Goal: Entertainment & Leisure: Browse casually

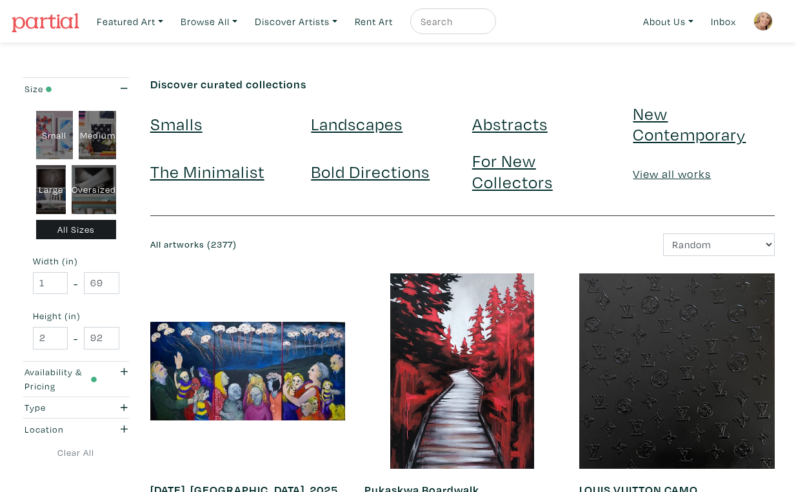
scroll to position [2371, 0]
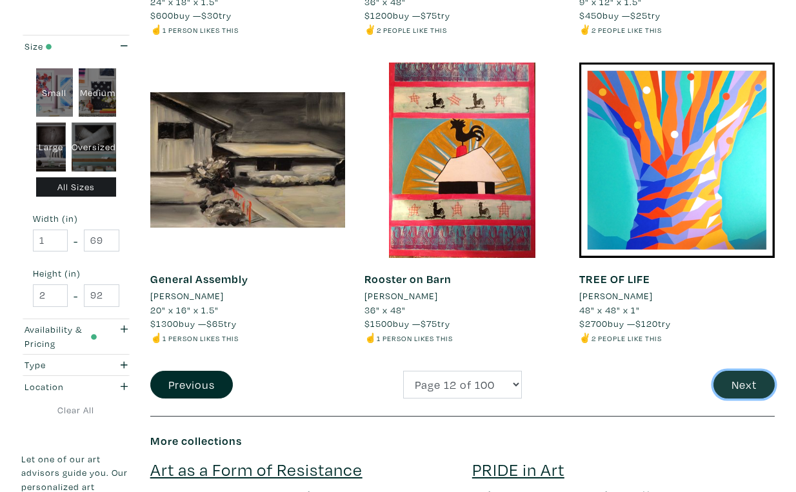
click at [741, 371] on button "Next" at bounding box center [744, 385] width 61 height 28
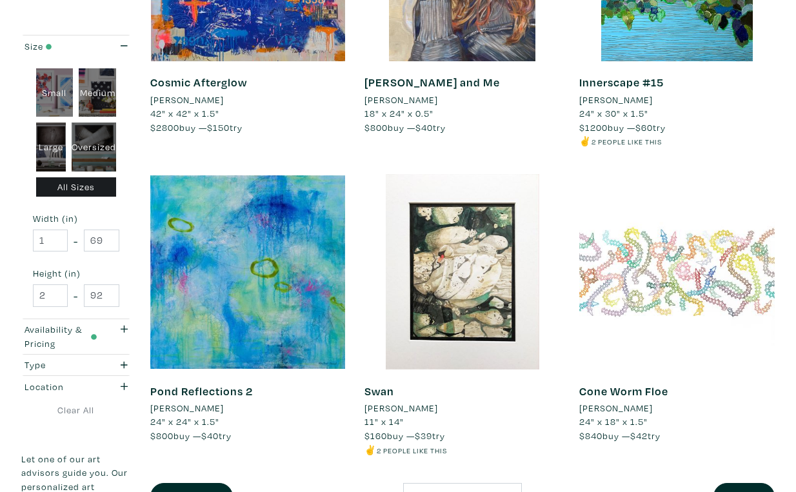
scroll to position [2275, 0]
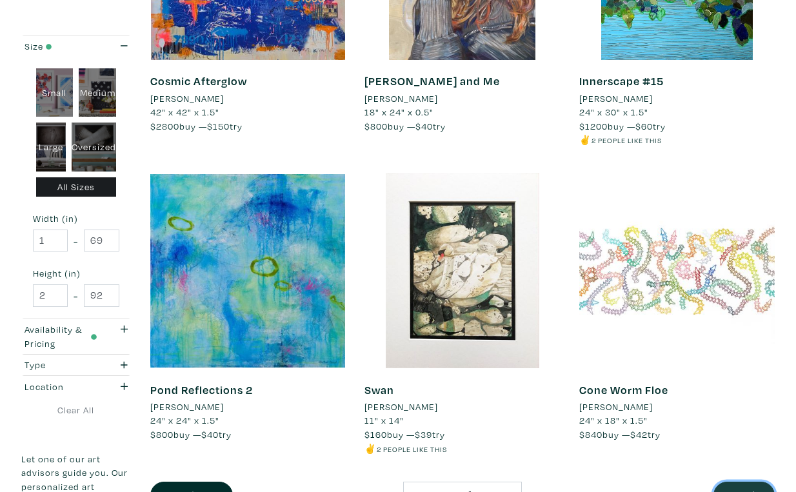
click at [745, 482] on button "Next" at bounding box center [744, 496] width 61 height 28
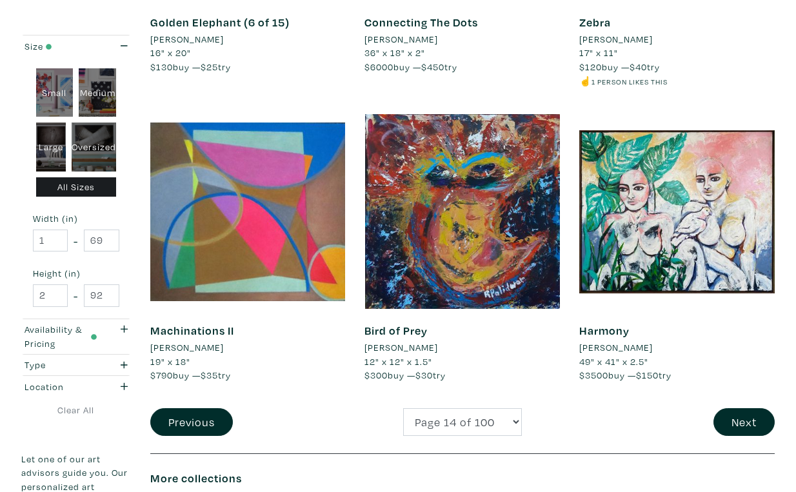
scroll to position [2296, 0]
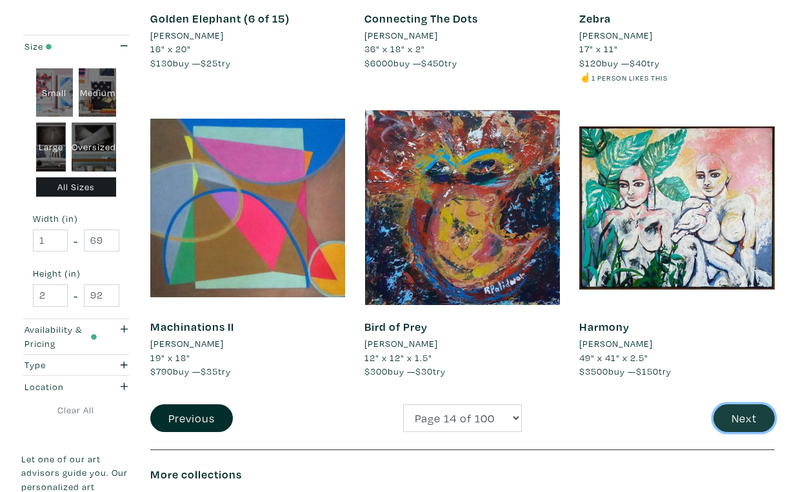
click at [755, 405] on button "Next" at bounding box center [744, 419] width 61 height 28
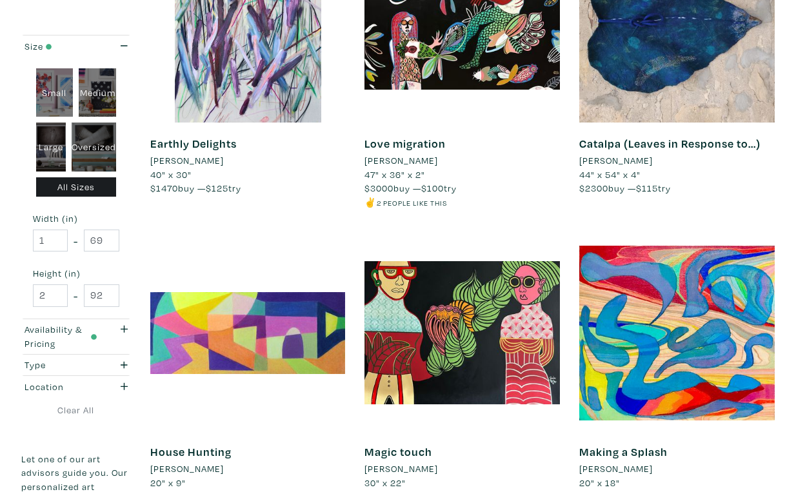
scroll to position [2255, 0]
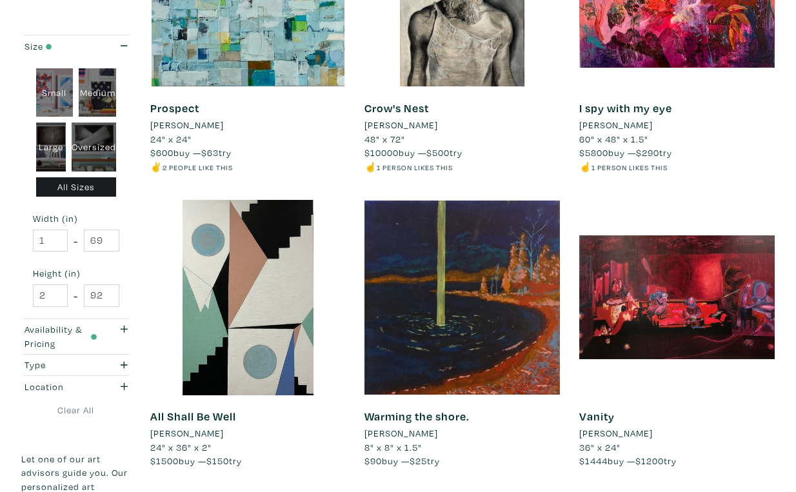
scroll to position [2240, 0]
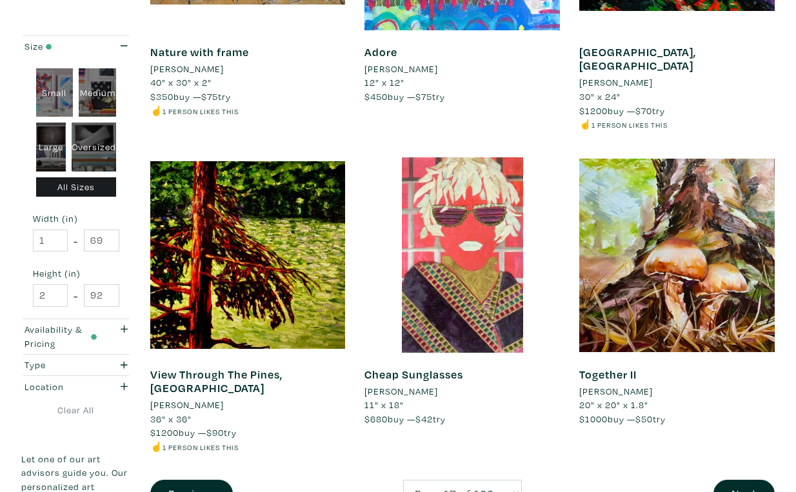
scroll to position [2337, 0]
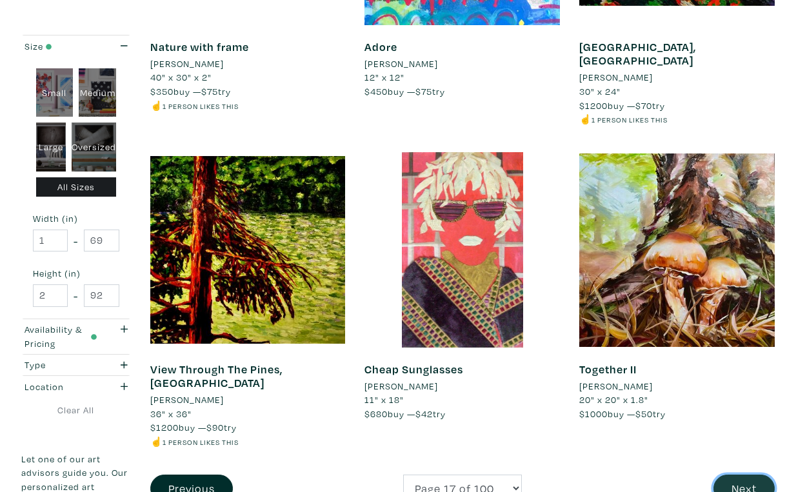
click at [745, 475] on button "Next" at bounding box center [744, 489] width 61 height 28
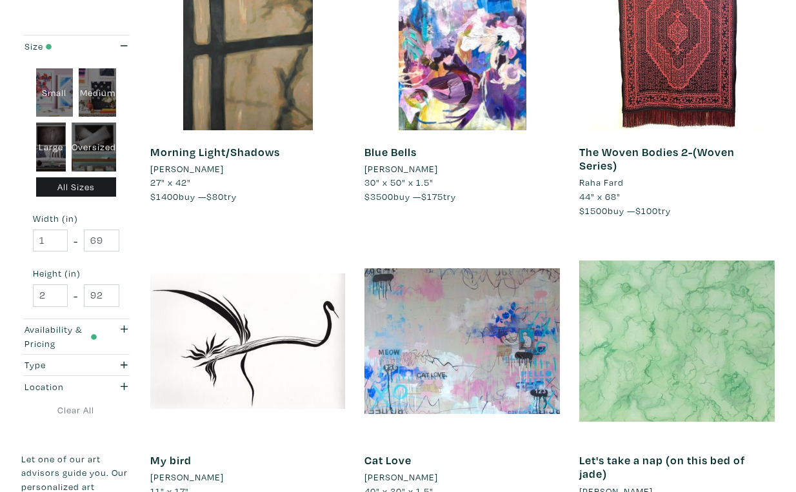
scroll to position [2163, 0]
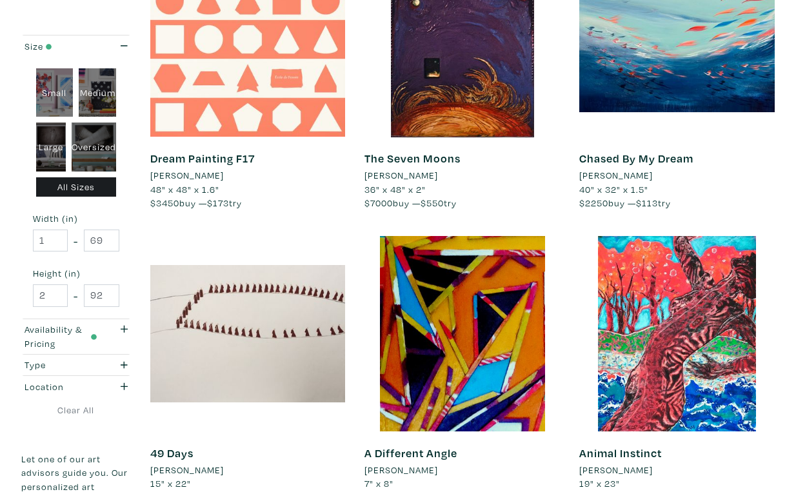
scroll to position [2153, 0]
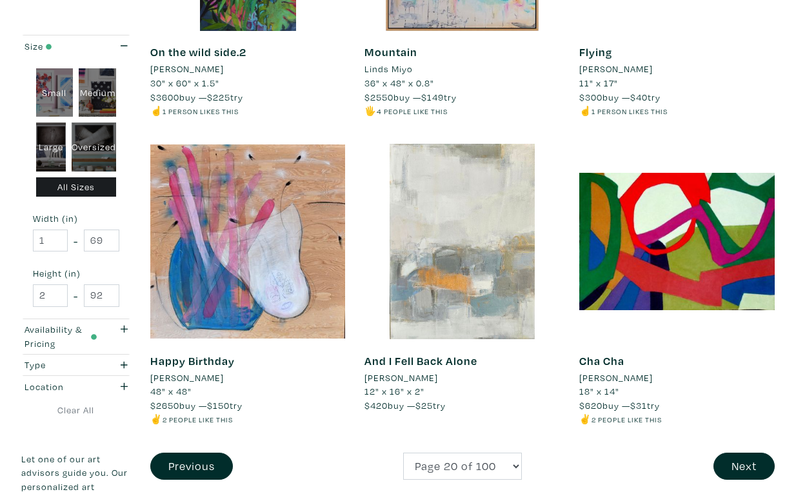
scroll to position [2291, 0]
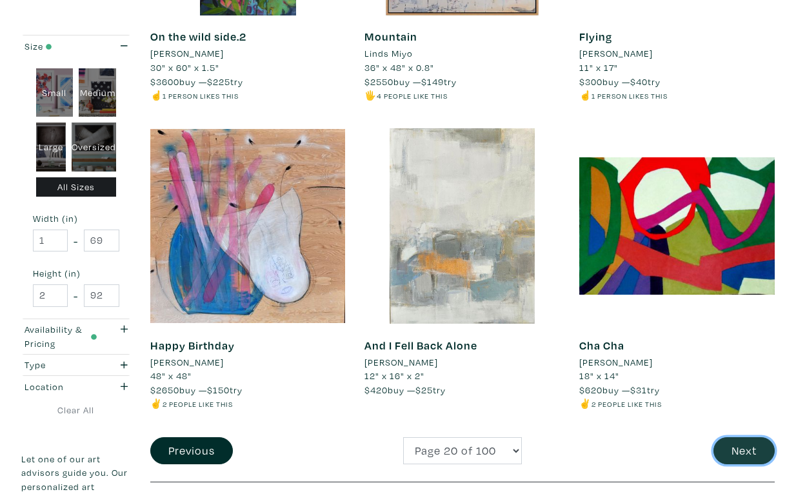
click at [743, 438] on button "Next" at bounding box center [744, 452] width 61 height 28
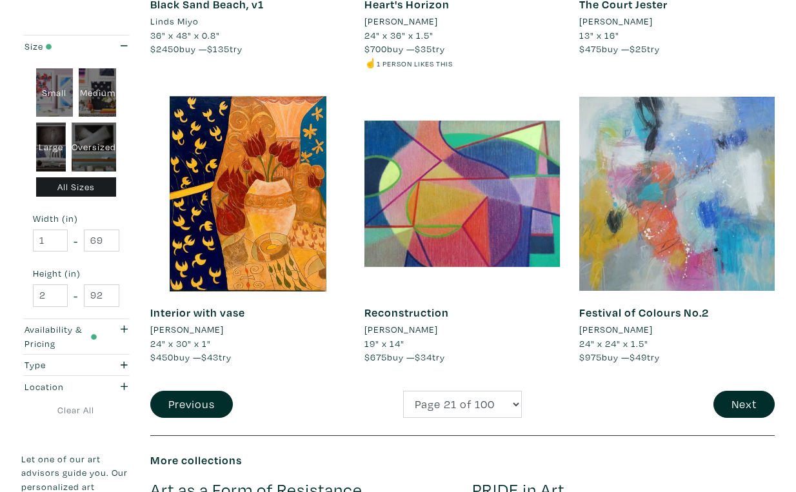
scroll to position [2343, 0]
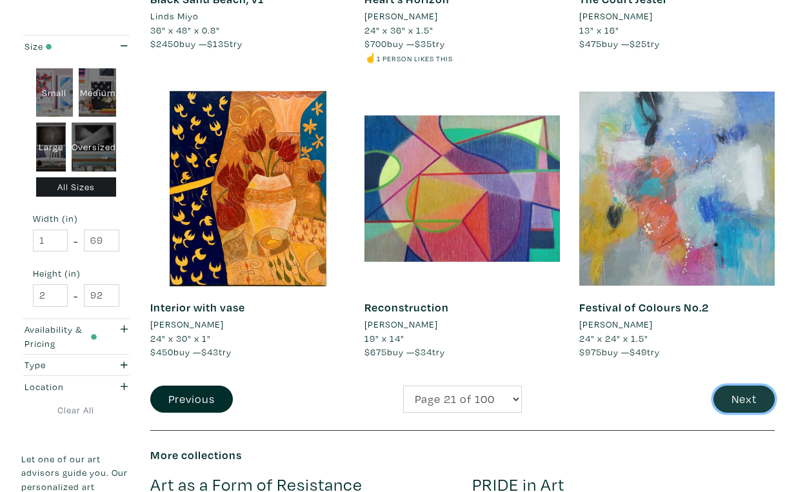
click at [739, 386] on button "Next" at bounding box center [744, 400] width 61 height 28
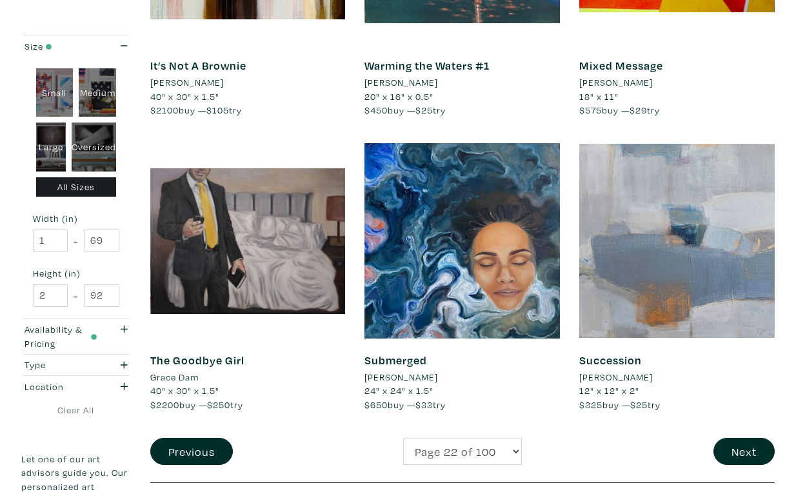
scroll to position [2320, 0]
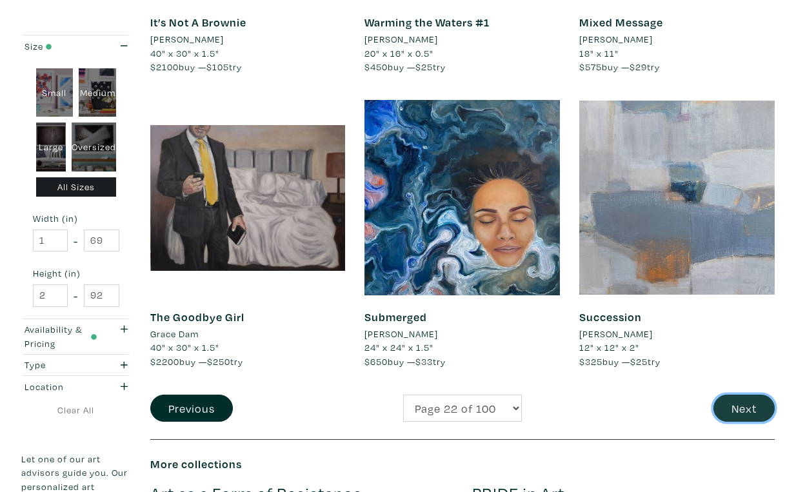
click at [734, 395] on button "Next" at bounding box center [744, 409] width 61 height 28
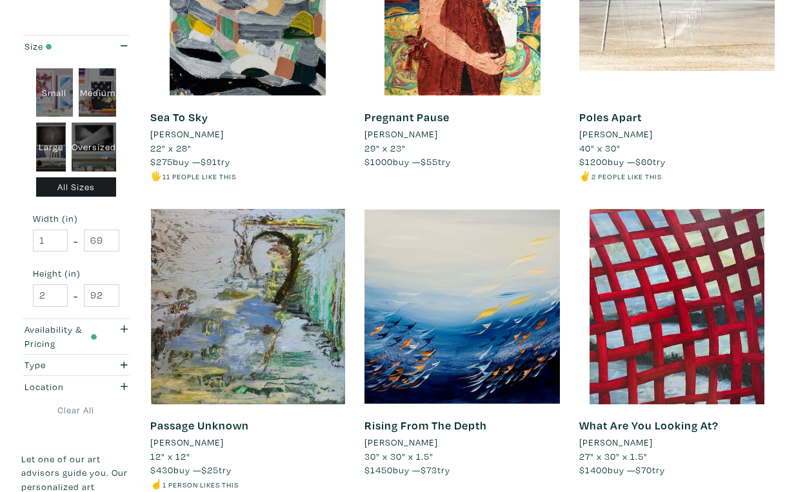
scroll to position [2243, 0]
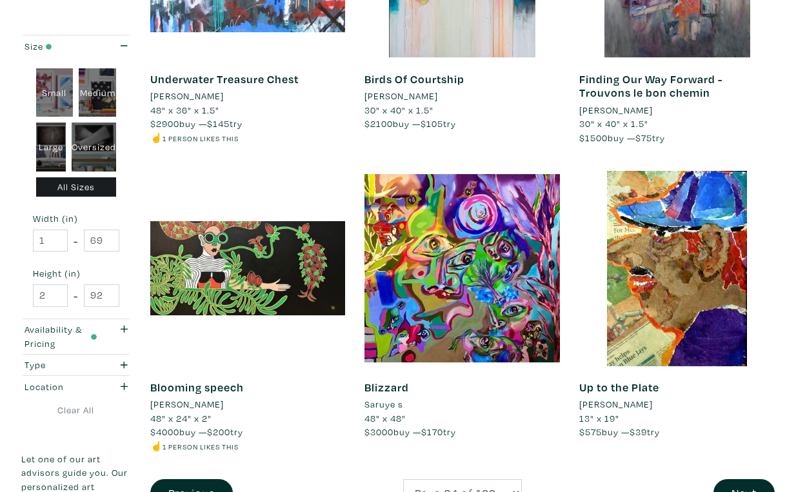
scroll to position [2297, 0]
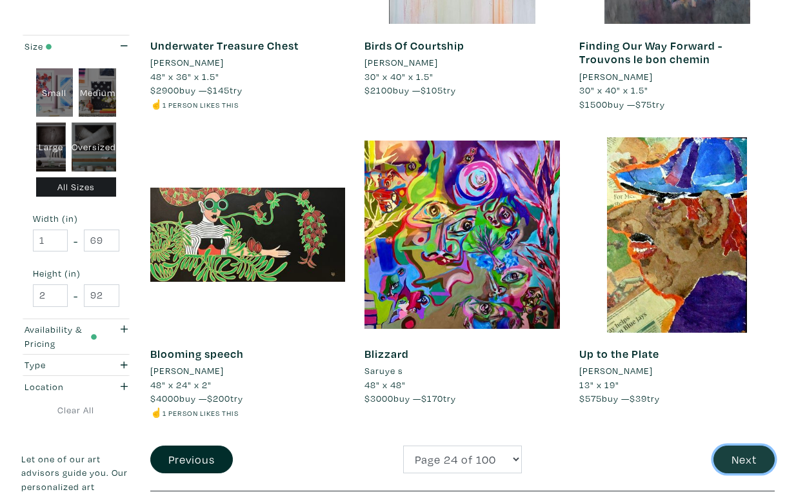
click at [749, 446] on button "Next" at bounding box center [744, 460] width 61 height 28
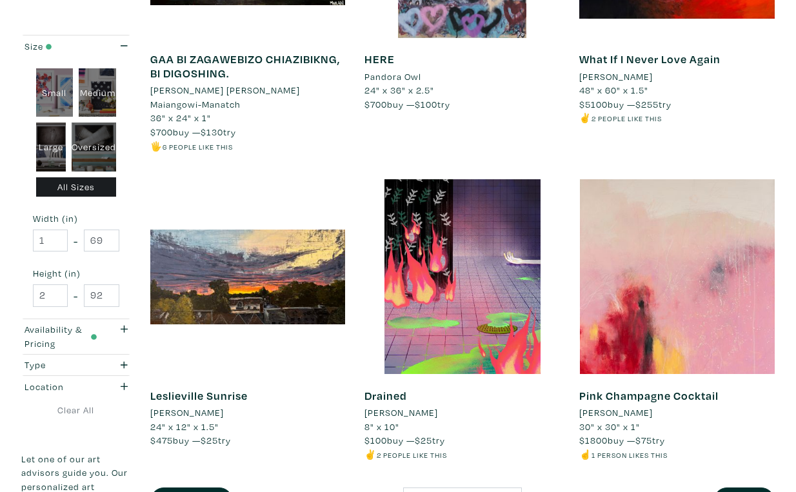
scroll to position [2302, 0]
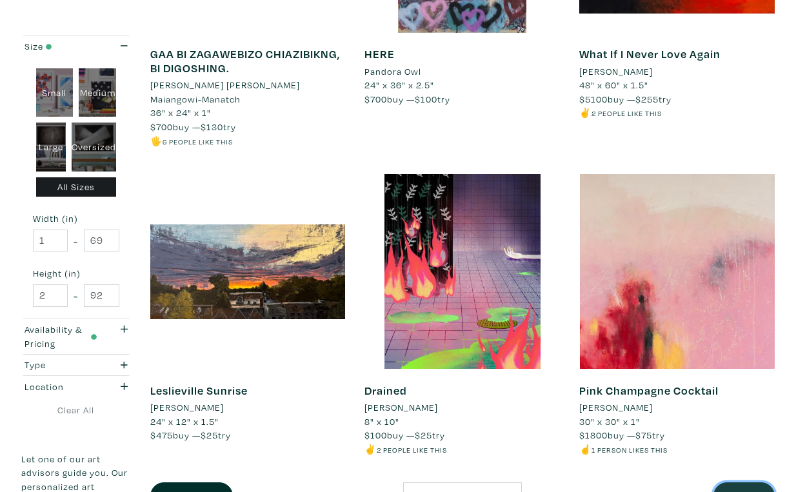
click at [743, 483] on button "Next" at bounding box center [744, 497] width 61 height 28
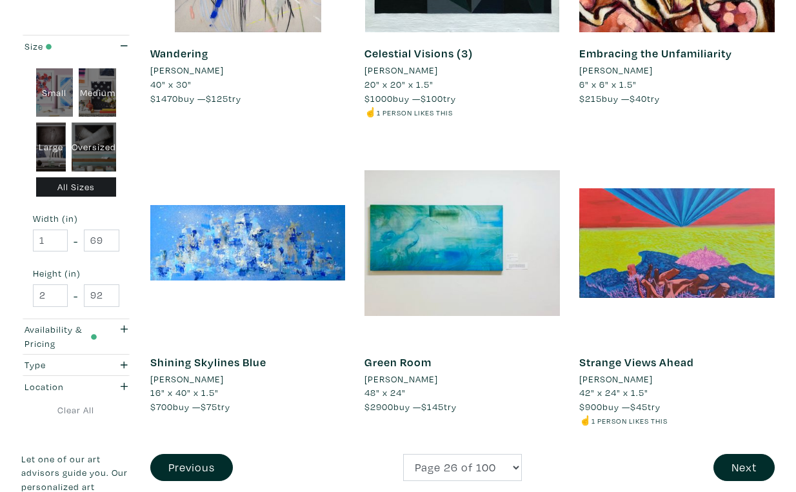
scroll to position [2277, 0]
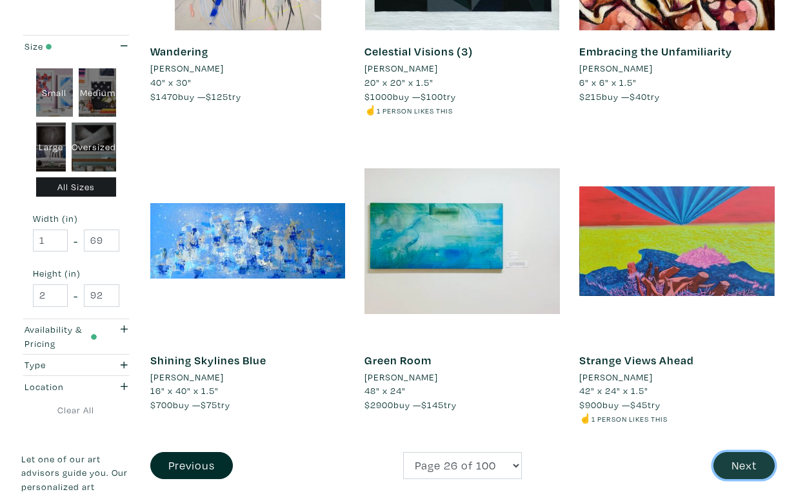
click at [746, 452] on button "Next" at bounding box center [744, 466] width 61 height 28
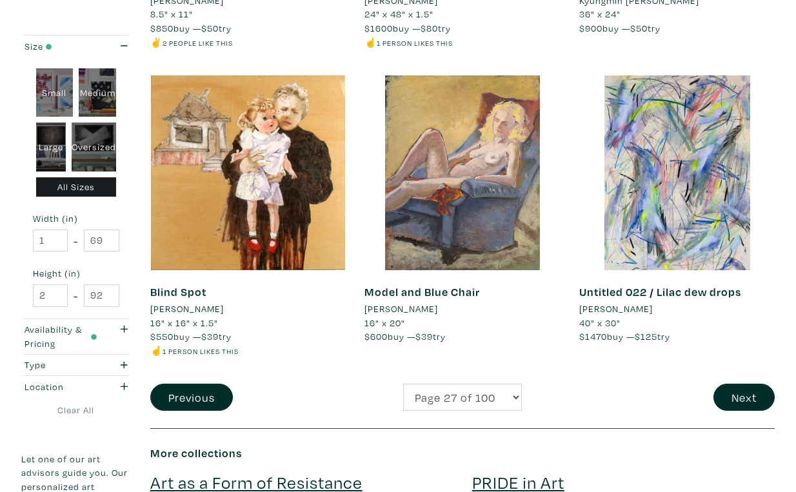
scroll to position [2333, 0]
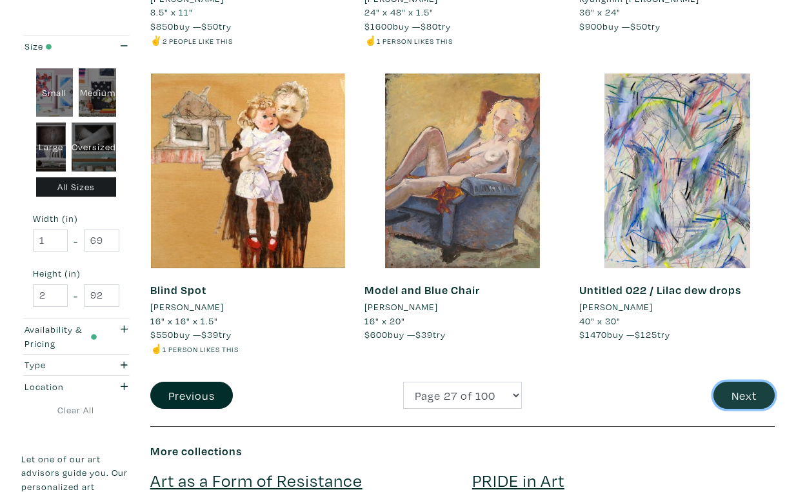
click at [738, 382] on button "Next" at bounding box center [744, 396] width 61 height 28
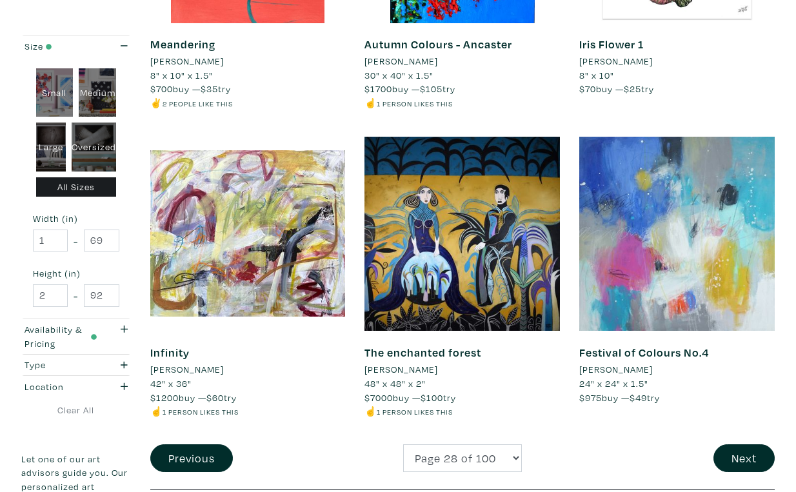
scroll to position [2347, 0]
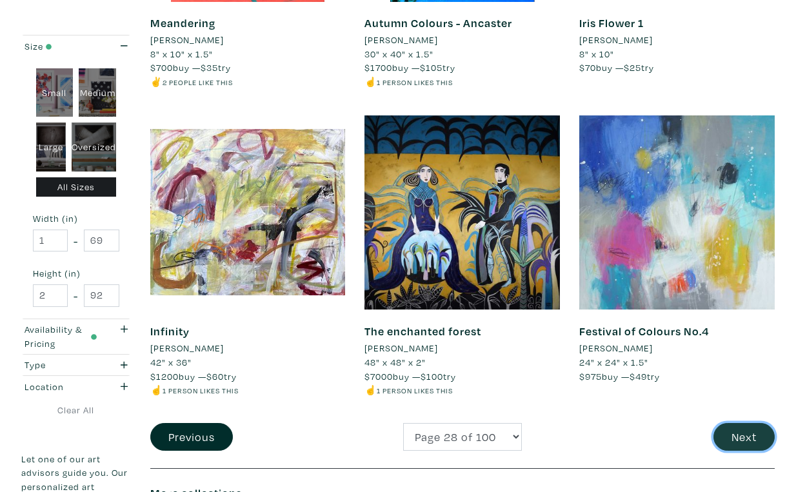
click at [738, 423] on button "Next" at bounding box center [744, 437] width 61 height 28
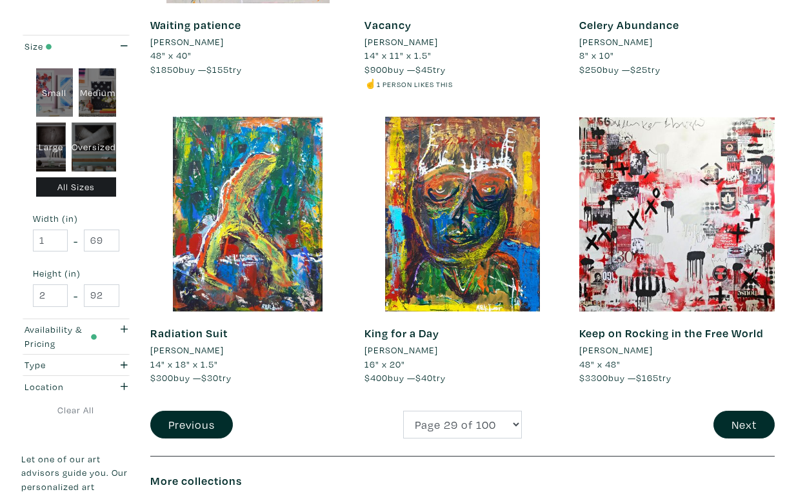
scroll to position [2291, 0]
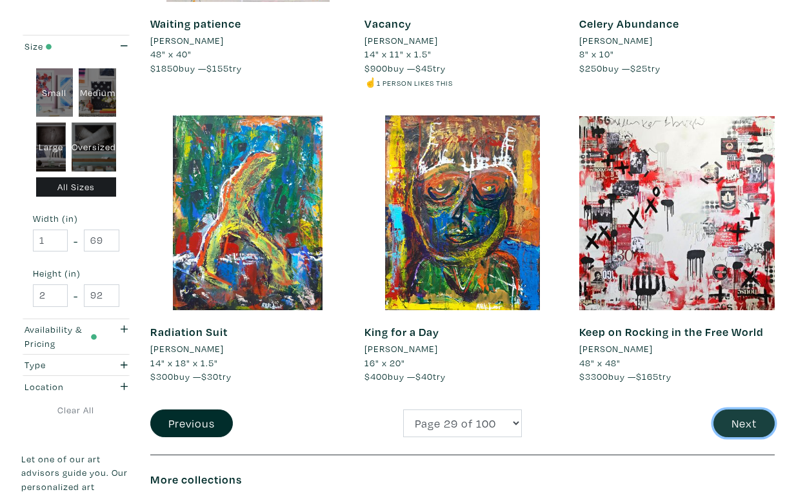
click at [742, 410] on button "Next" at bounding box center [744, 424] width 61 height 28
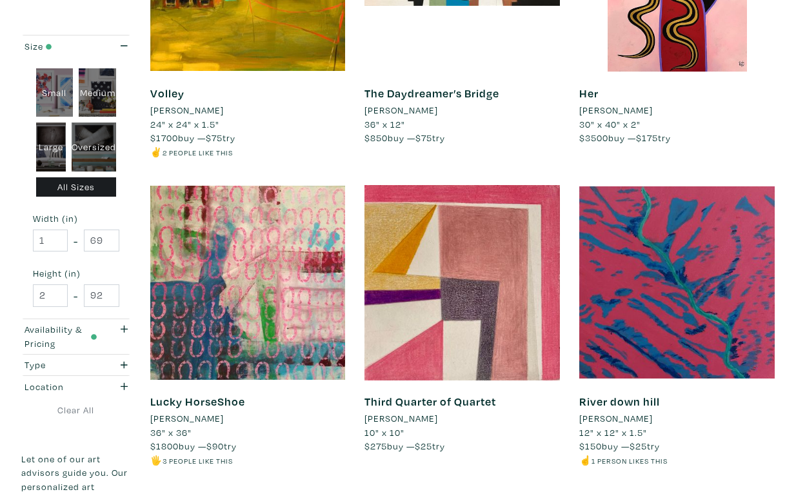
scroll to position [2250, 0]
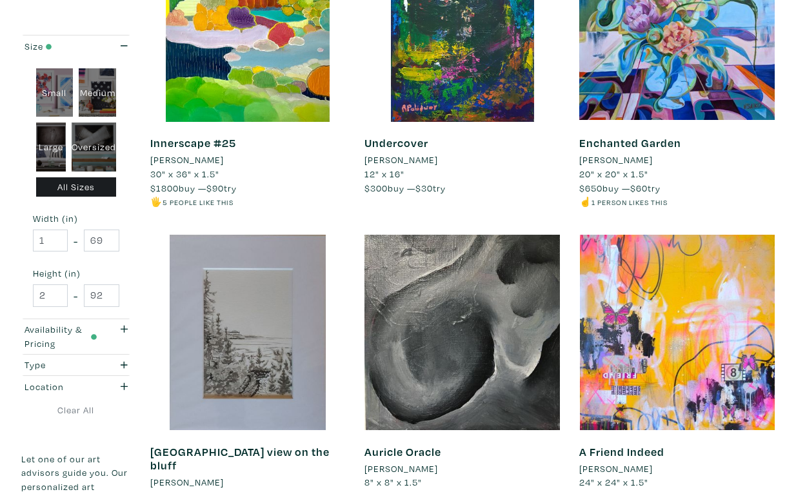
scroll to position [2188, 0]
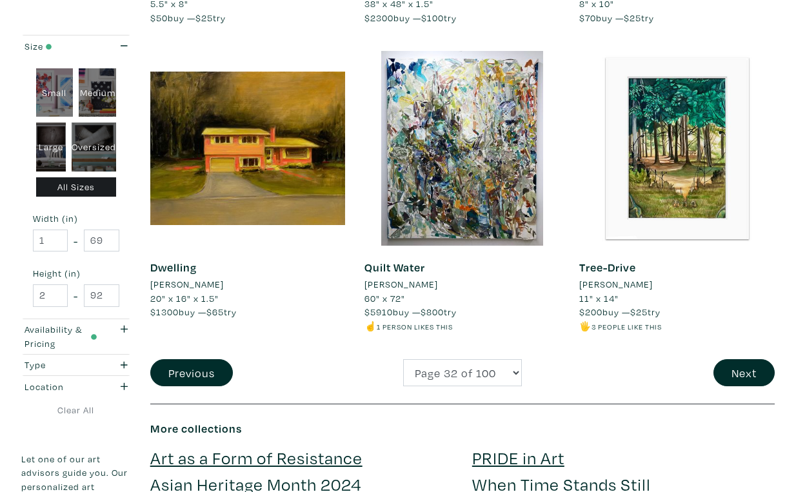
scroll to position [2363, 0]
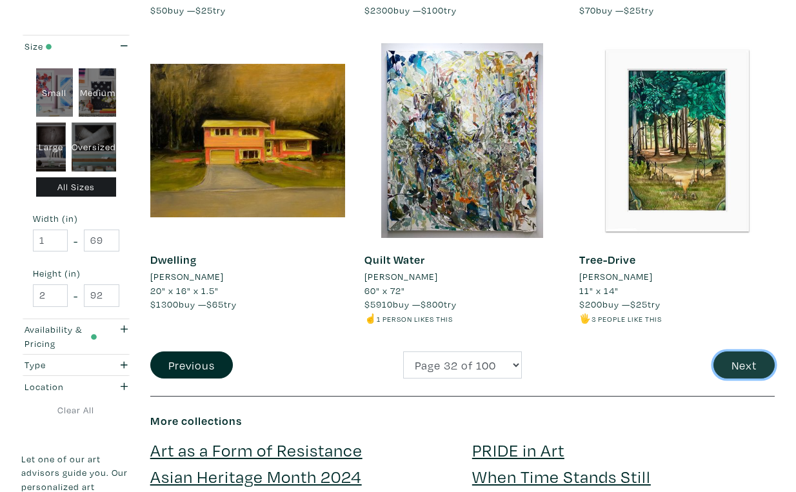
click at [745, 352] on button "Next" at bounding box center [744, 366] width 61 height 28
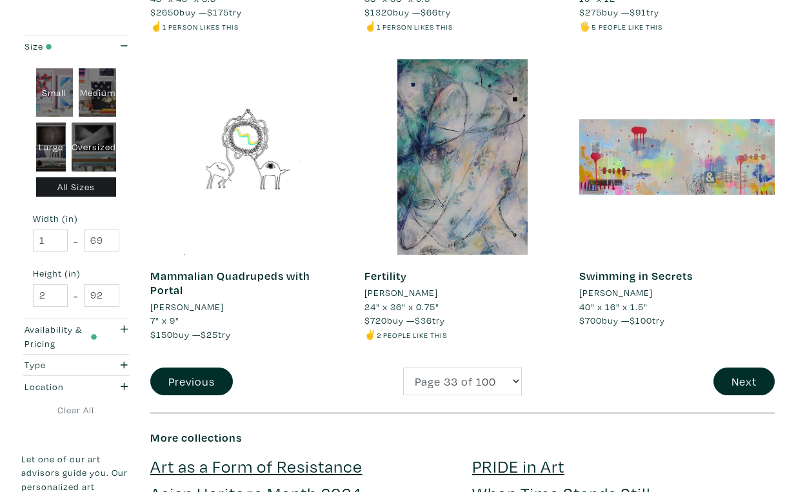
scroll to position [2377, 0]
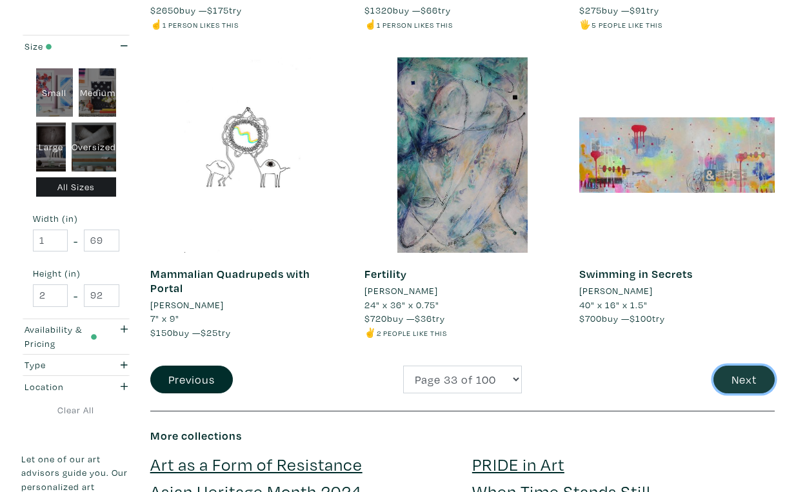
click at [743, 366] on button "Next" at bounding box center [744, 380] width 61 height 28
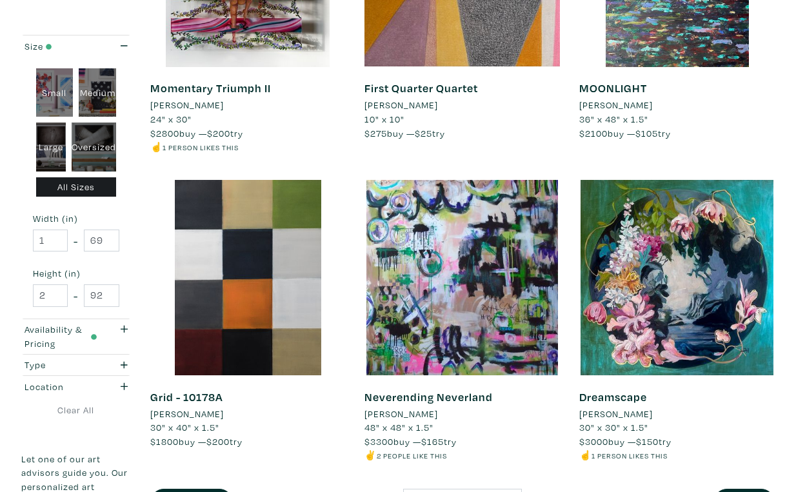
scroll to position [2244, 0]
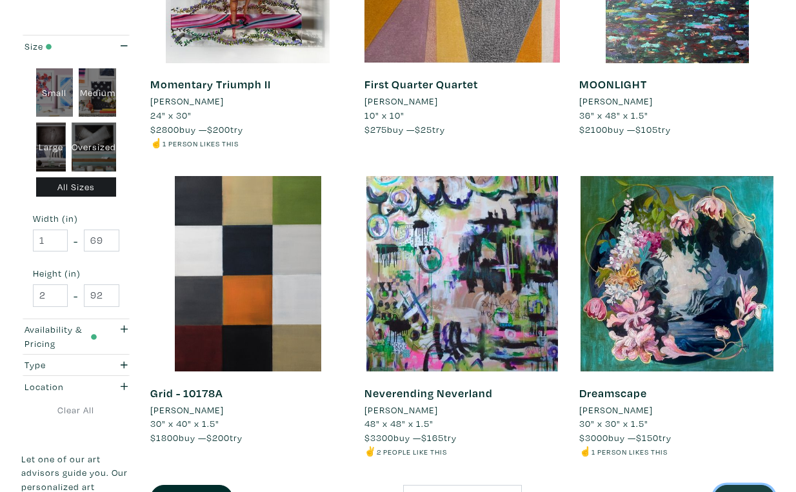
click at [735, 485] on button "Next" at bounding box center [744, 499] width 61 height 28
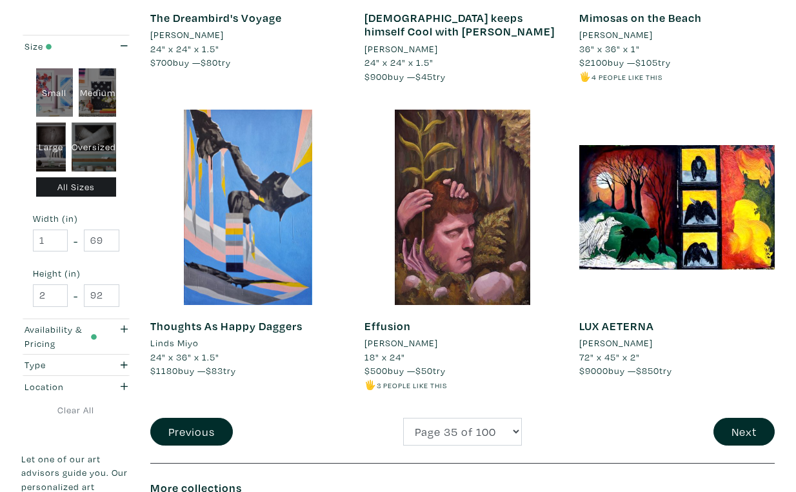
scroll to position [2329, 0]
